Goal: Register for event/course

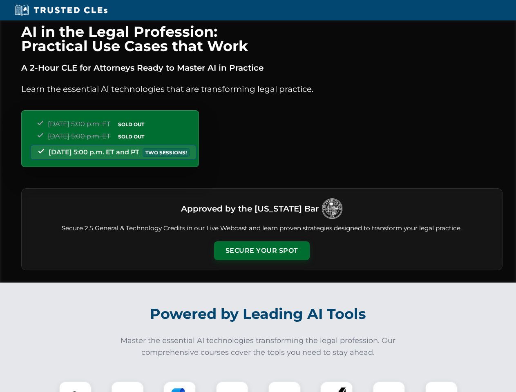
click at [261, 251] on button "Secure Your Spot" at bounding box center [262, 250] width 96 height 19
click at [75, 387] on img at bounding box center [75, 398] width 24 height 24
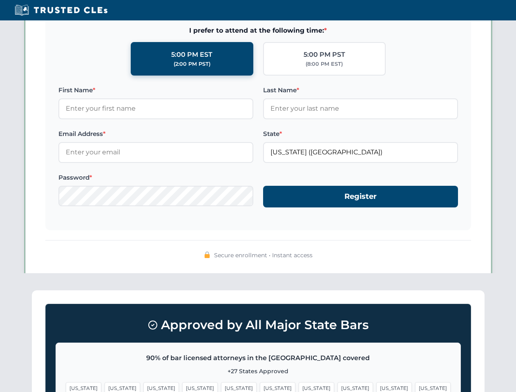
click at [298, 387] on span "[US_STATE]" at bounding box center [316, 388] width 36 height 12
click at [376, 387] on span "[US_STATE]" at bounding box center [394, 388] width 36 height 12
